Goal: Task Accomplishment & Management: Manage account settings

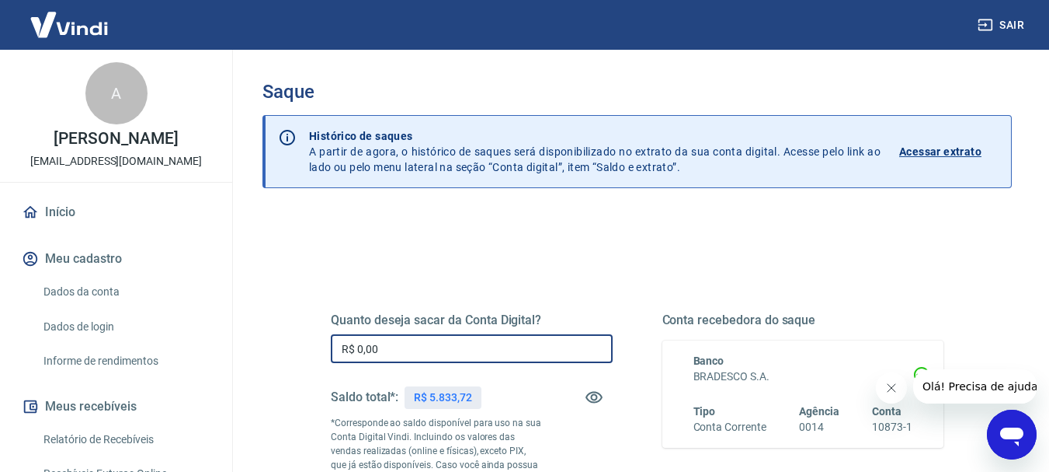
click at [542, 358] on input "R$ 0,00" at bounding box center [472, 348] width 282 height 29
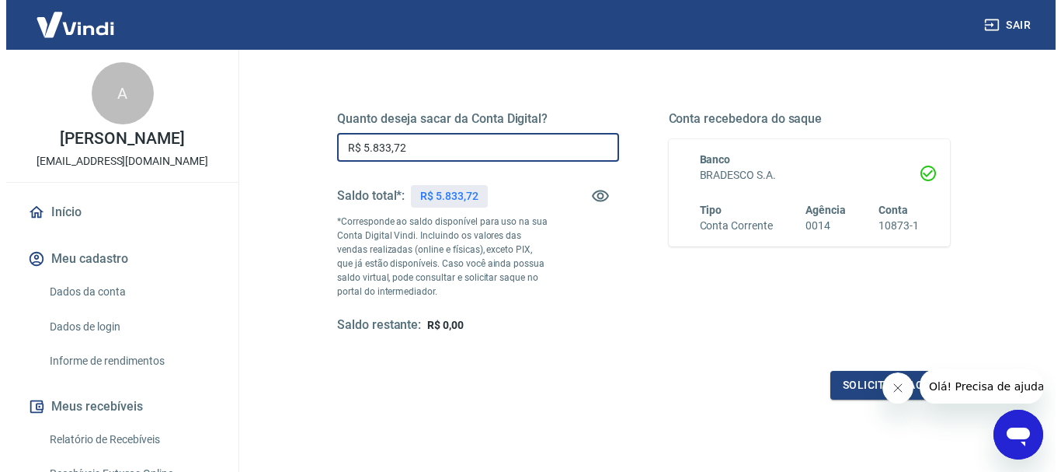
scroll to position [233, 0]
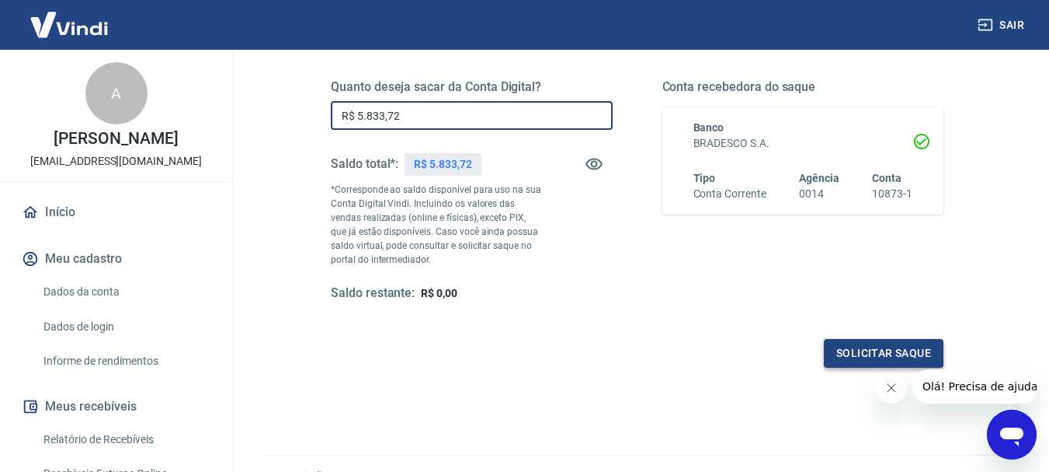
type input "R$ 5.833,72"
click at [897, 356] on button "Solicitar saque" at bounding box center [884, 353] width 120 height 29
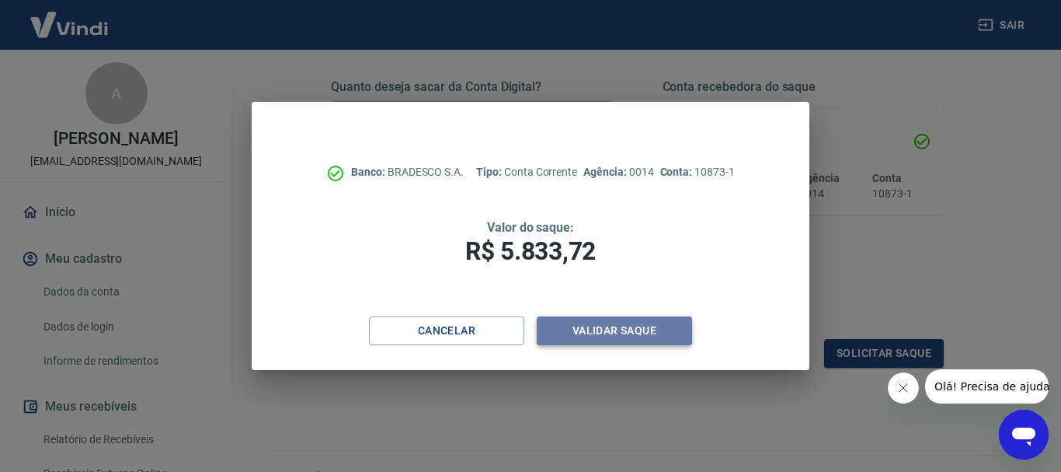
click at [614, 326] on button "Validar saque" at bounding box center [614, 330] width 155 height 29
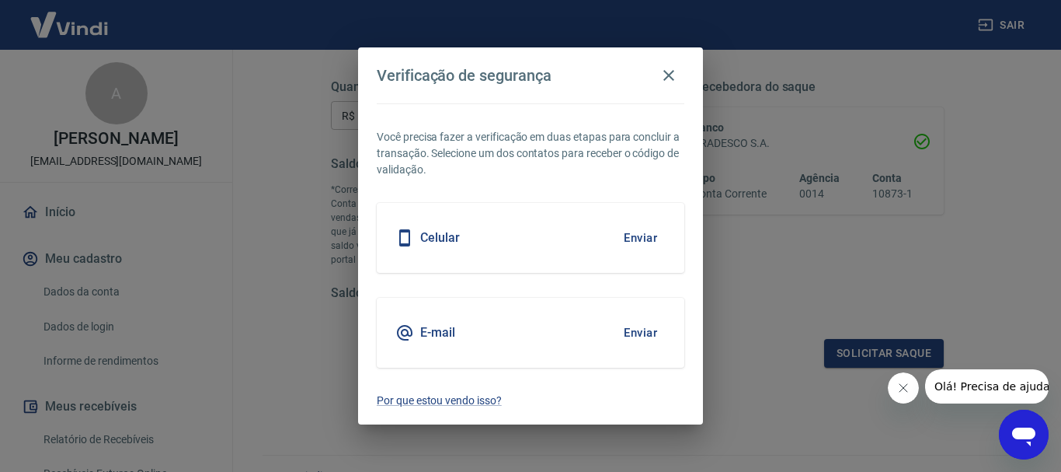
click at [641, 332] on button "Enviar" at bounding box center [640, 332] width 50 height 33
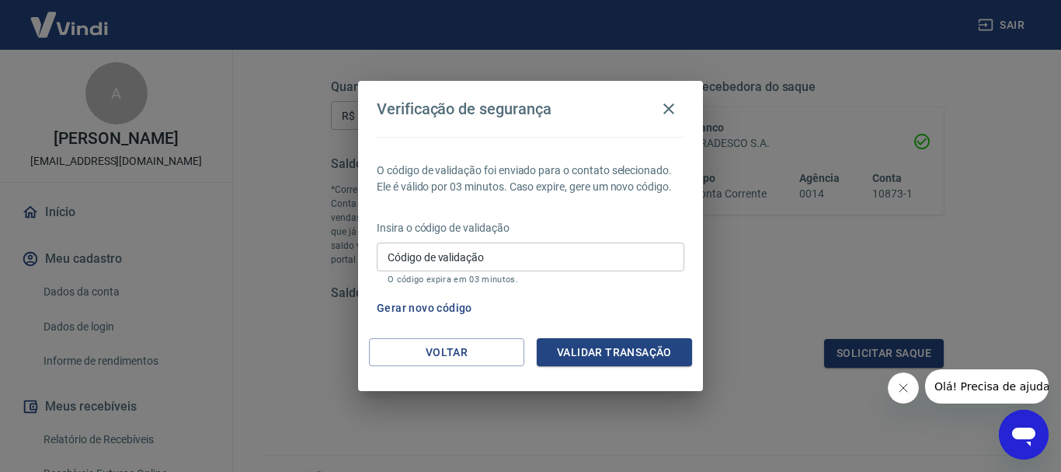
click at [654, 259] on input "Código de validação" at bounding box center [531, 256] width 308 height 29
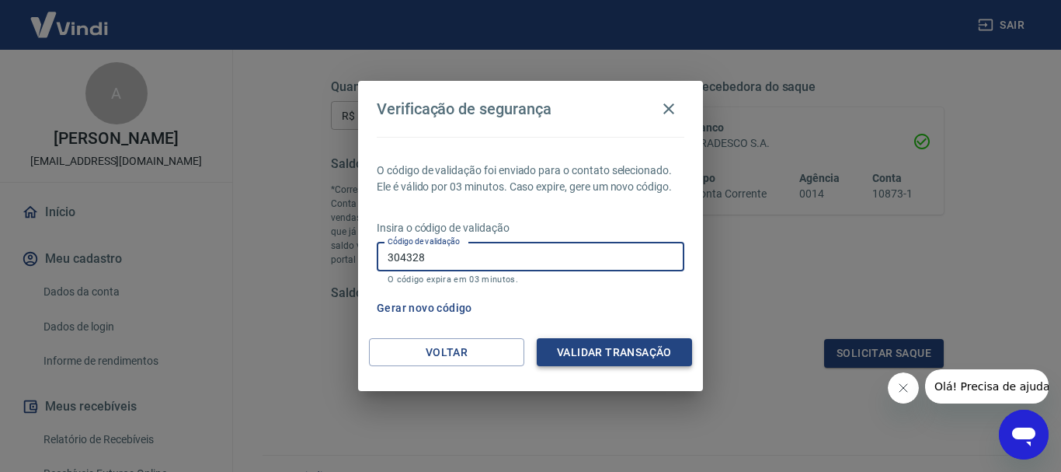
type input "304328"
click at [597, 355] on button "Validar transação" at bounding box center [614, 352] width 155 height 29
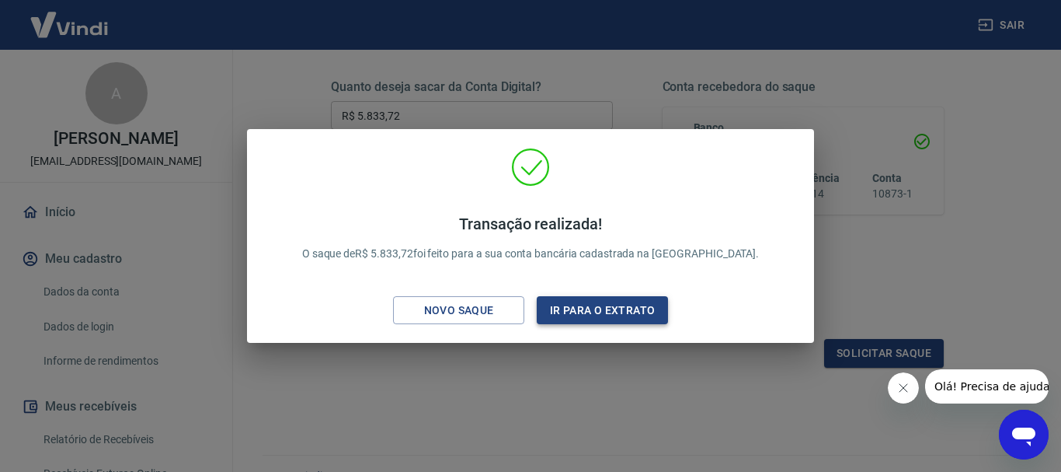
click at [575, 318] on button "Ir para o extrato" at bounding box center [602, 310] width 131 height 29
